Goal: Information Seeking & Learning: Learn about a topic

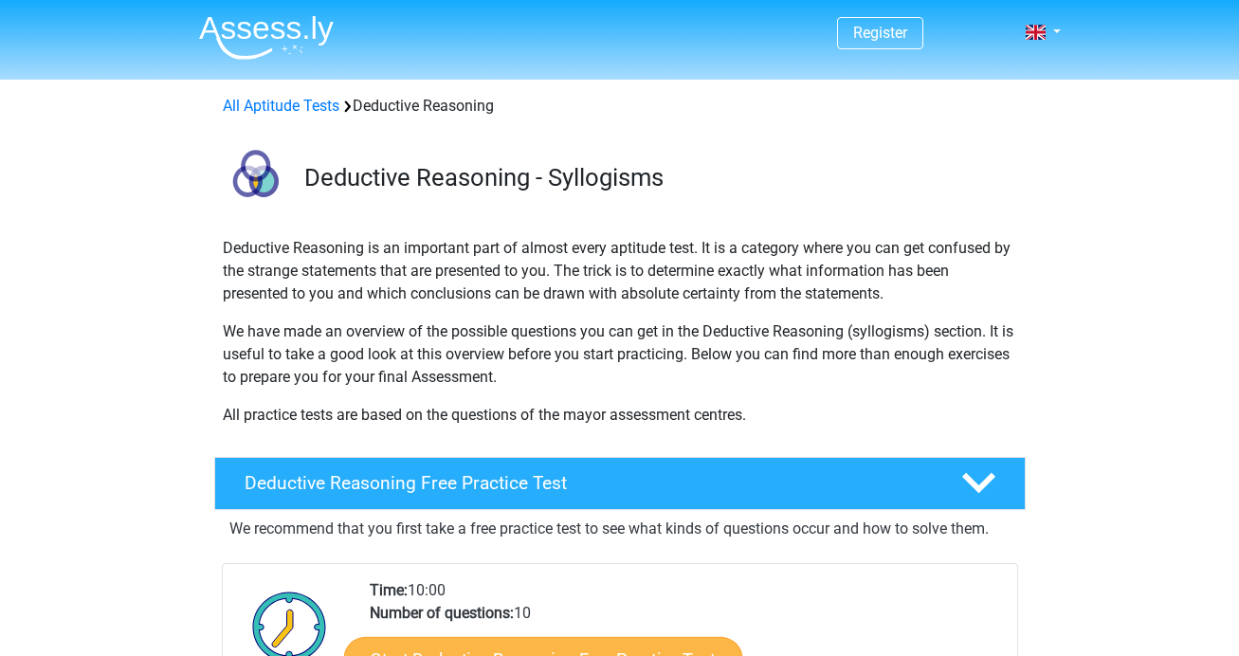
scroll to position [162, 0]
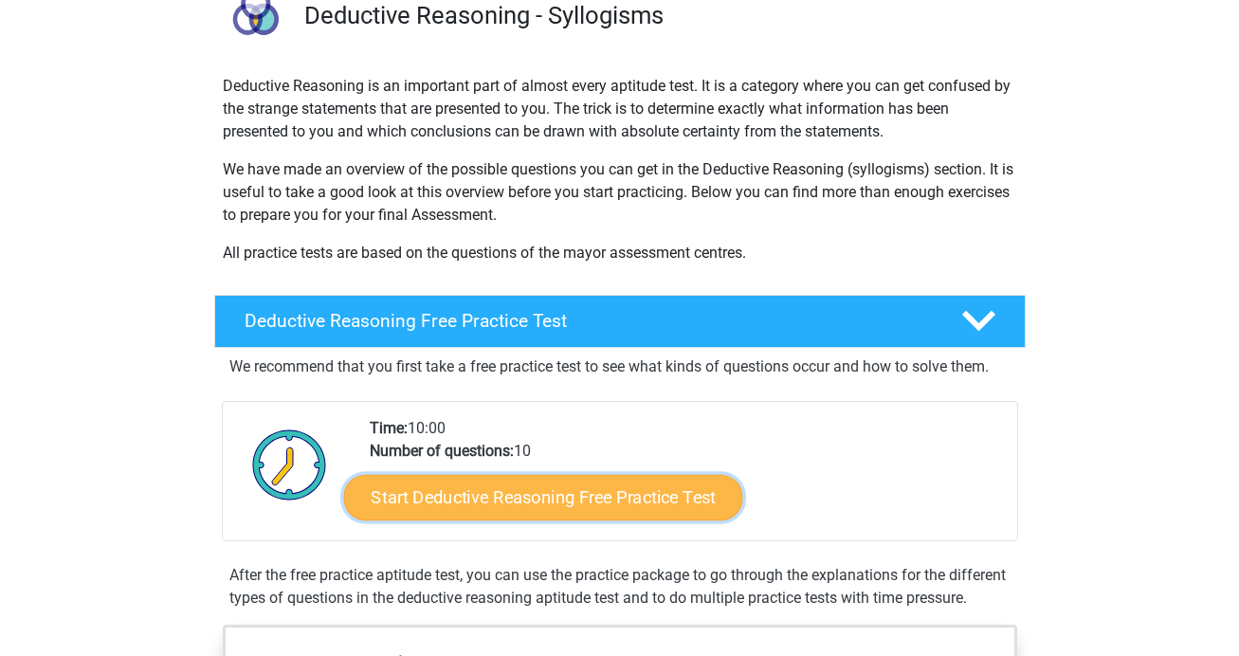
click at [462, 489] on link "Start Deductive Reasoning Free Practice Test" at bounding box center [542, 496] width 399 height 45
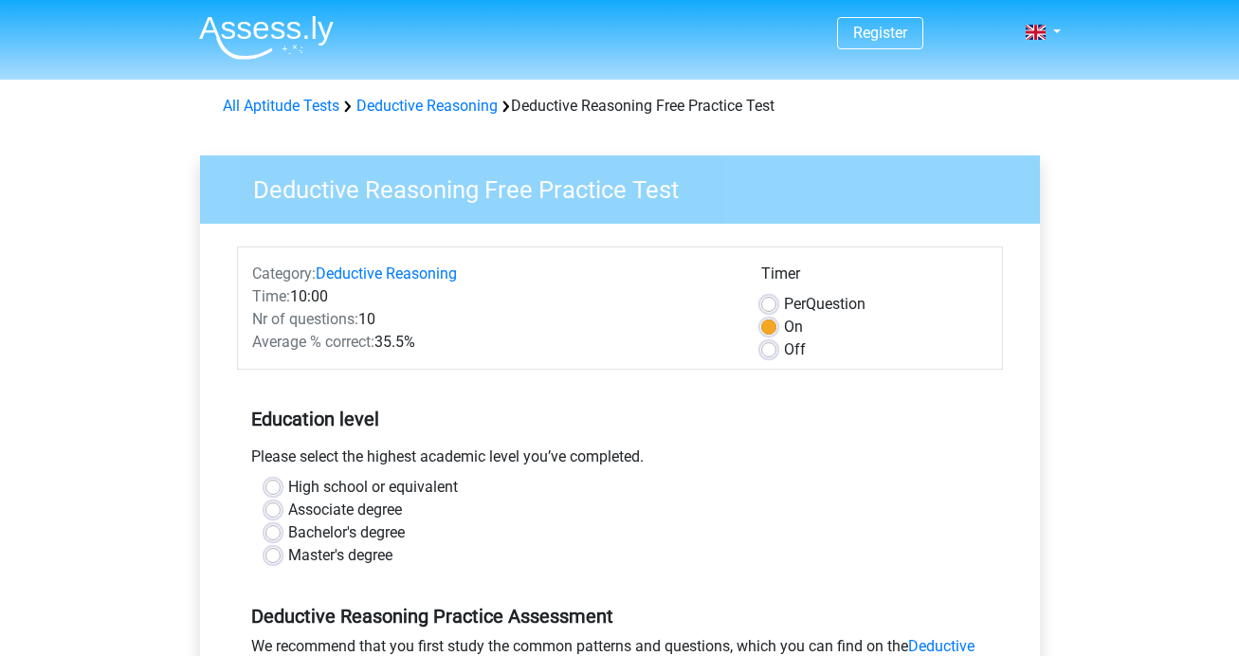
click at [456, 489] on label "High school or equivalent" at bounding box center [373, 487] width 170 height 23
click at [281, 489] on input "High school or equivalent" at bounding box center [272, 485] width 15 height 19
radio input "true"
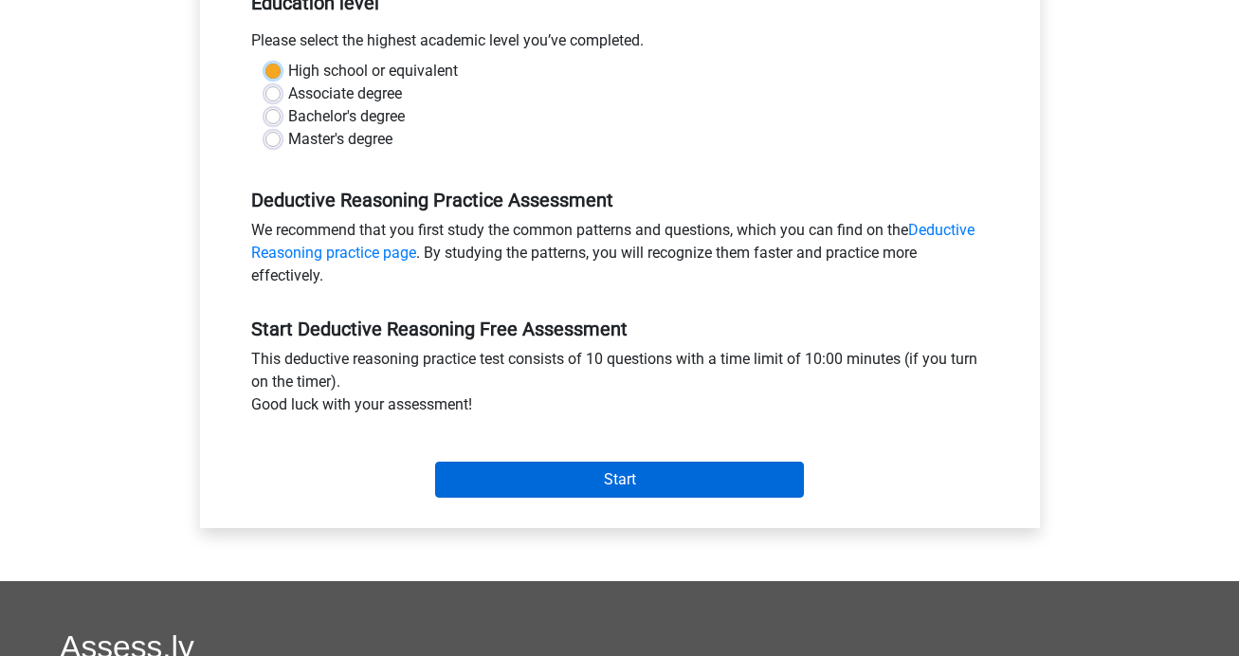
scroll to position [417, 0]
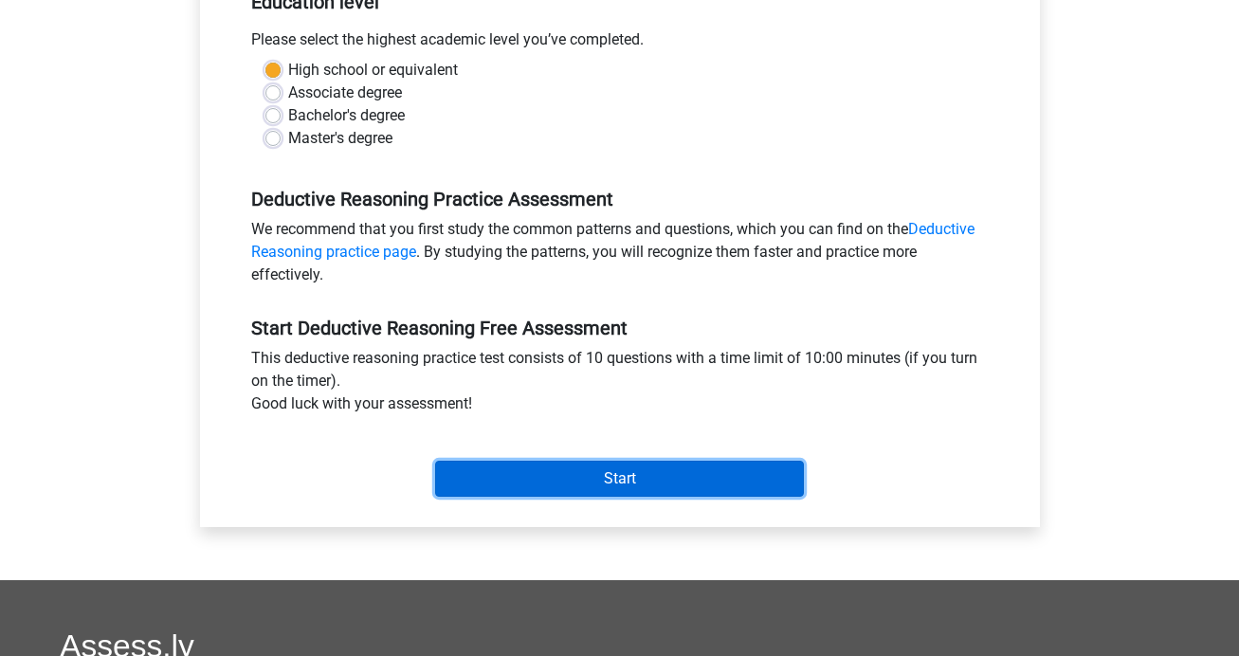
click at [462, 489] on input "Start" at bounding box center [619, 479] width 369 height 36
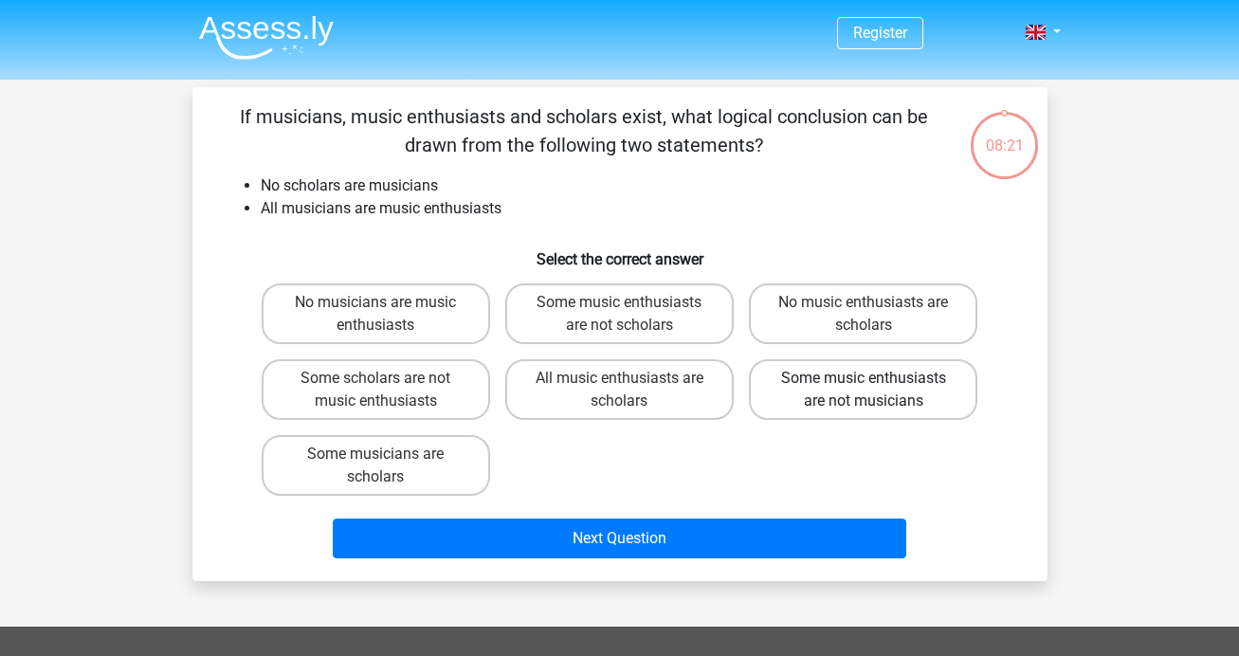
click at [781, 385] on label "Some music enthusiasts are not musicians" at bounding box center [863, 389] width 228 height 61
click at [863, 385] on input "Some music enthusiasts are not musicians" at bounding box center [869, 384] width 12 height 12
radio input "true"
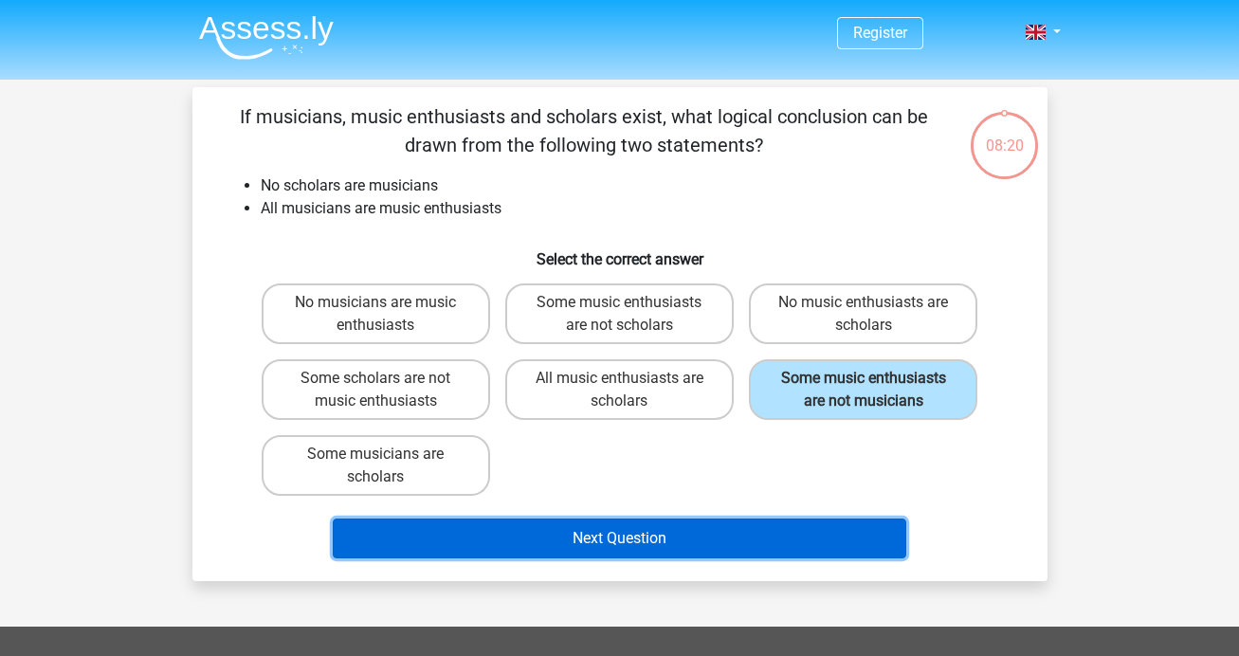
click at [624, 541] on button "Next Question" at bounding box center [619, 538] width 573 height 40
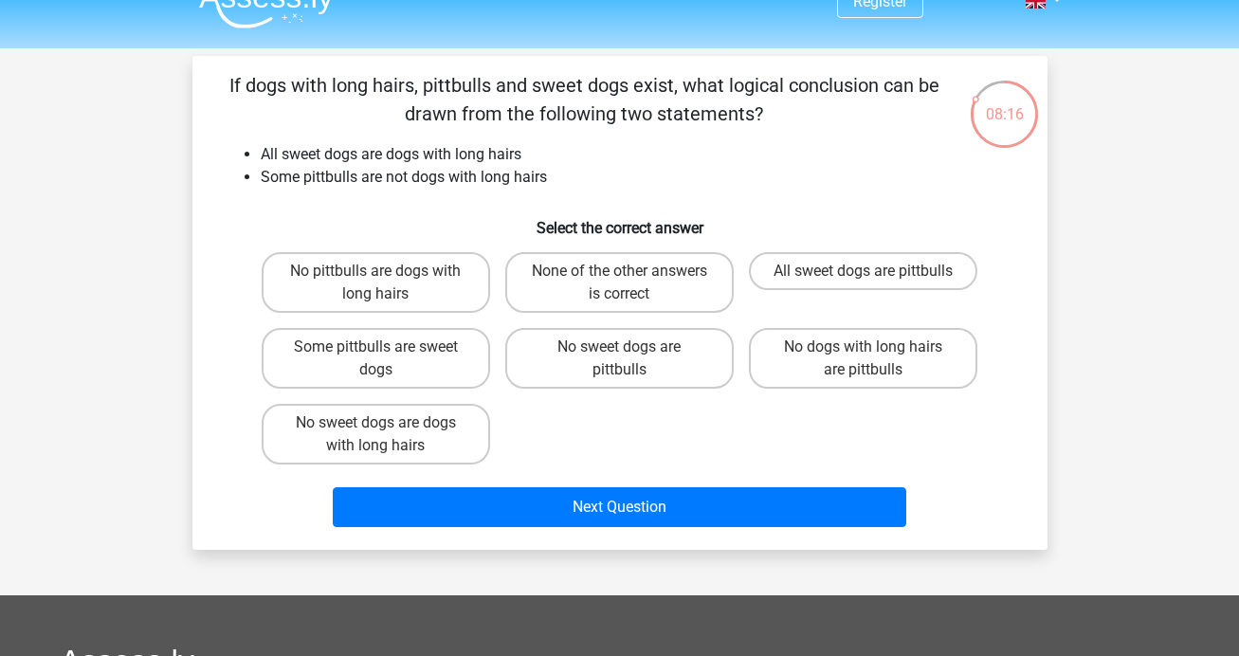
scroll to position [33, 0]
